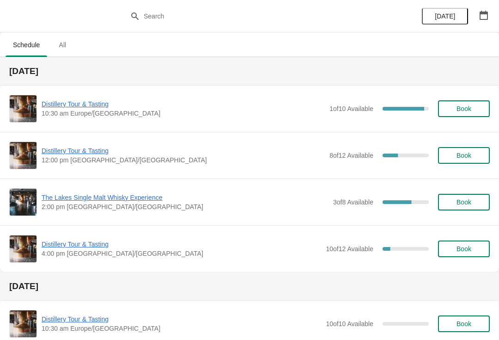
click at [88, 103] on span "Distillery Tour & Tasting" at bounding box center [183, 103] width 283 height 9
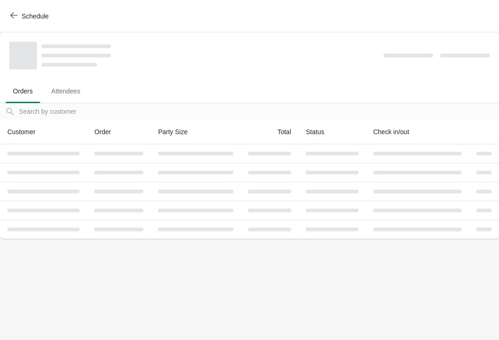
click at [17, 9] on button "Schedule" at bounding box center [30, 16] width 51 height 17
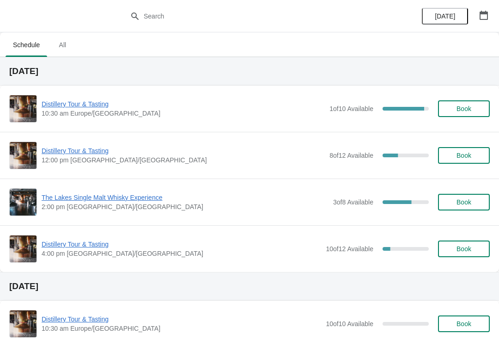
click at [85, 152] on span "Distillery Tour & Tasting" at bounding box center [183, 150] width 283 height 9
click at [92, 108] on span "Distillery Tour & Tasting" at bounding box center [183, 103] width 283 height 9
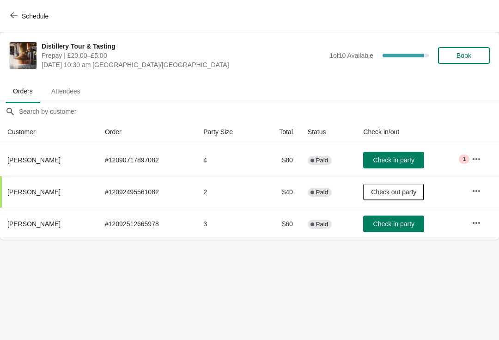
click at [383, 161] on span "Check in party" at bounding box center [393, 159] width 41 height 7
click at [475, 226] on icon "button" at bounding box center [476, 222] width 9 height 9
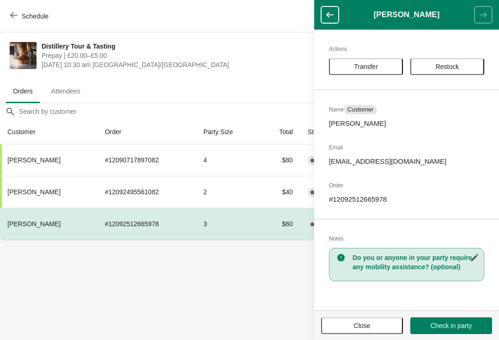
click at [355, 65] on span "Transfer" at bounding box center [366, 66] width 24 height 7
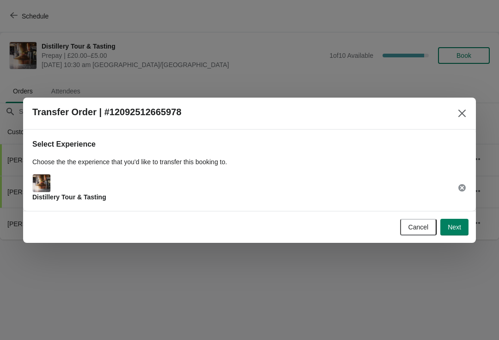
click at [457, 224] on span "Next" at bounding box center [454, 226] width 13 height 7
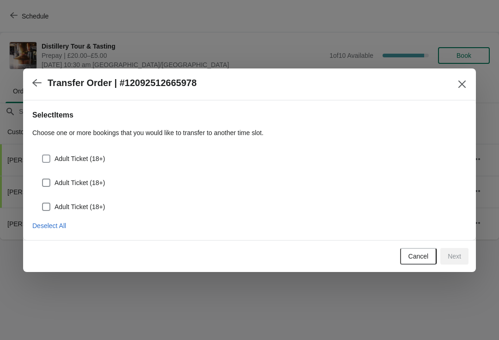
click at [52, 154] on label "Adult Ticket (18+)" at bounding box center [73, 158] width 63 height 13
click at [43, 154] on input "Adult Ticket (18+)" at bounding box center [42, 154] width 0 height 0
checkbox input "true"
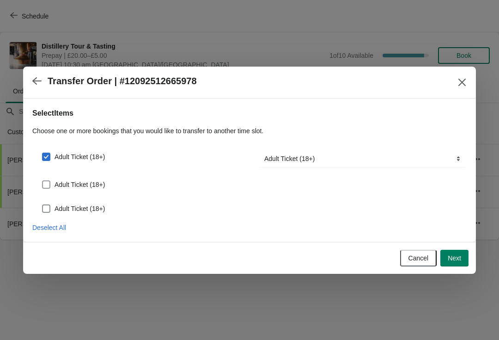
click at [45, 181] on span at bounding box center [46, 184] width 8 height 8
click at [43, 181] on input "Adult Ticket (18+)" at bounding box center [42, 180] width 0 height 0
checkbox input "true"
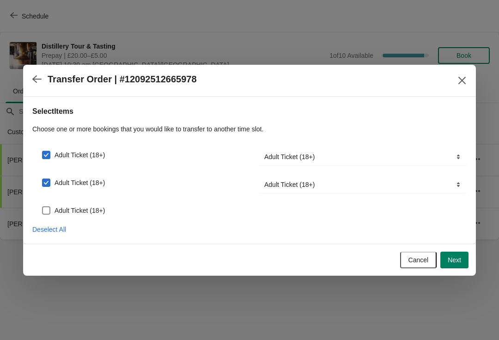
click at [48, 206] on span at bounding box center [46, 210] width 8 height 8
click at [43, 206] on input "Adult Ticket (18+)" at bounding box center [42, 206] width 0 height 0
checkbox input "true"
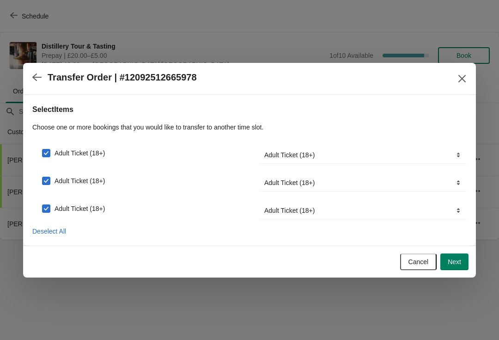
click at [457, 256] on button "Next" at bounding box center [454, 261] width 28 height 17
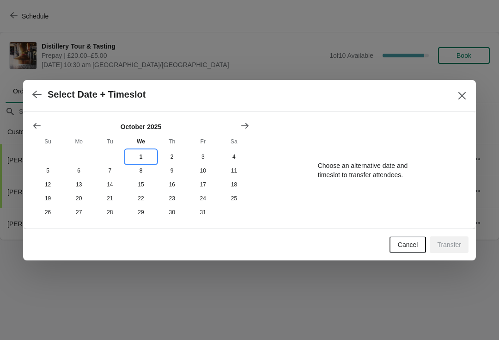
click at [139, 154] on button "1" at bounding box center [140, 157] width 31 height 14
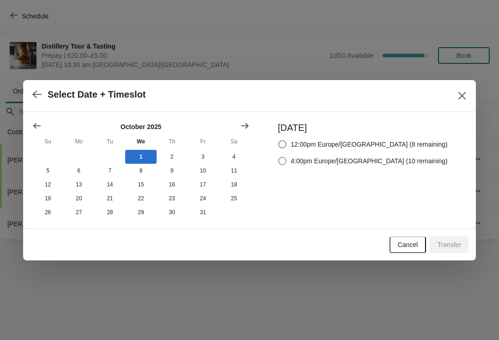
click at [287, 161] on span at bounding box center [282, 161] width 8 height 8
click at [279, 157] on input "4:00pm Europe/London (10 remaining)" at bounding box center [278, 157] width 0 height 0
radio input "true"
click at [446, 243] on span "Transfer" at bounding box center [449, 244] width 24 height 7
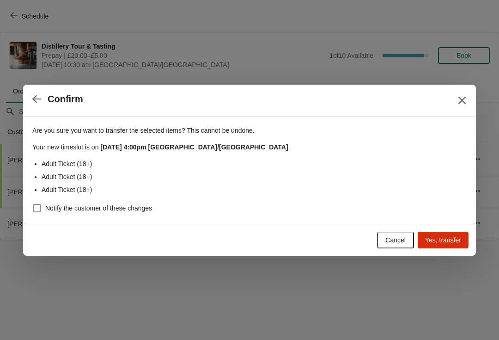
click at [39, 206] on span at bounding box center [37, 208] width 8 height 8
click at [33, 204] on input "Notify the customer of these changes" at bounding box center [33, 204] width 0 height 0
checkbox input "true"
click at [442, 238] on span "Yes, transfer" at bounding box center [443, 239] width 36 height 7
